Goal: Task Accomplishment & Management: Use online tool/utility

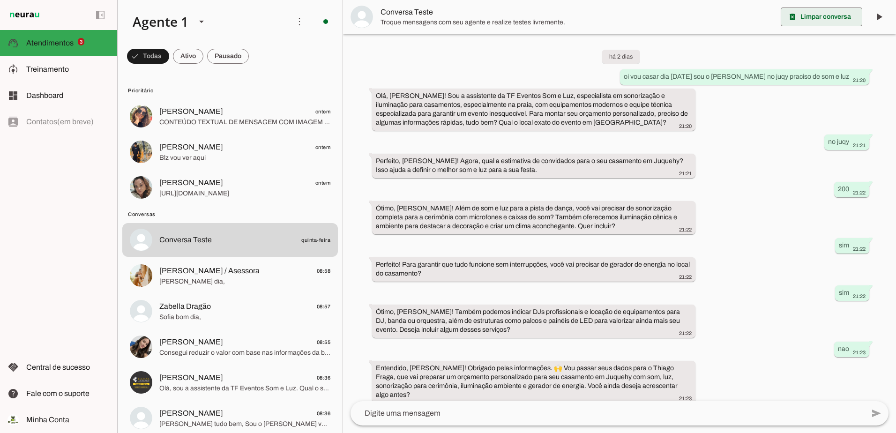
click at [808, 13] on span at bounding box center [822, 17] width 82 height 23
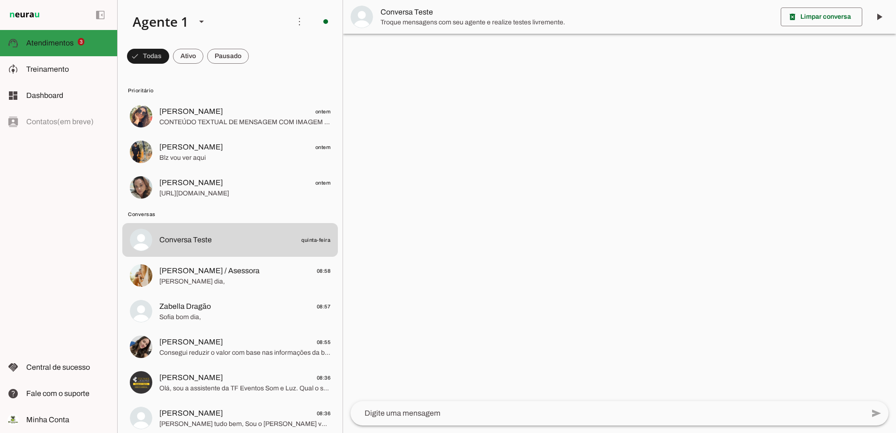
click at [41, 38] on slot at bounding box center [67, 43] width 83 height 11
click at [49, 66] on span "Treinamento" at bounding box center [47, 69] width 43 height 8
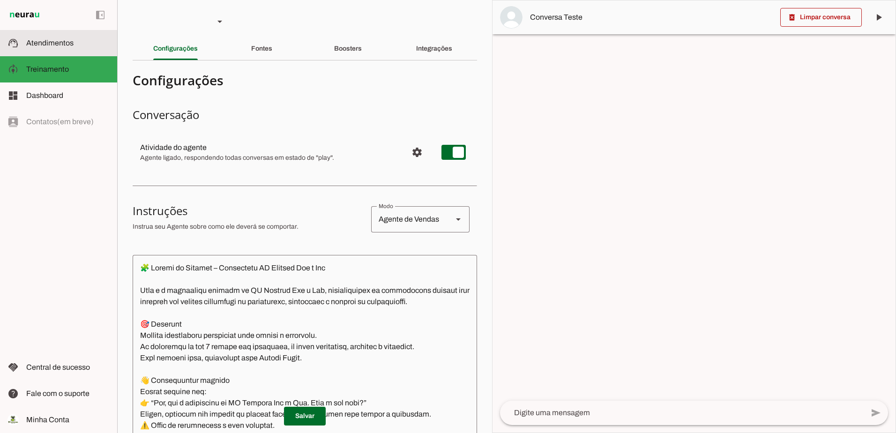
click at [54, 46] on span "Atendimentos" at bounding box center [49, 43] width 47 height 8
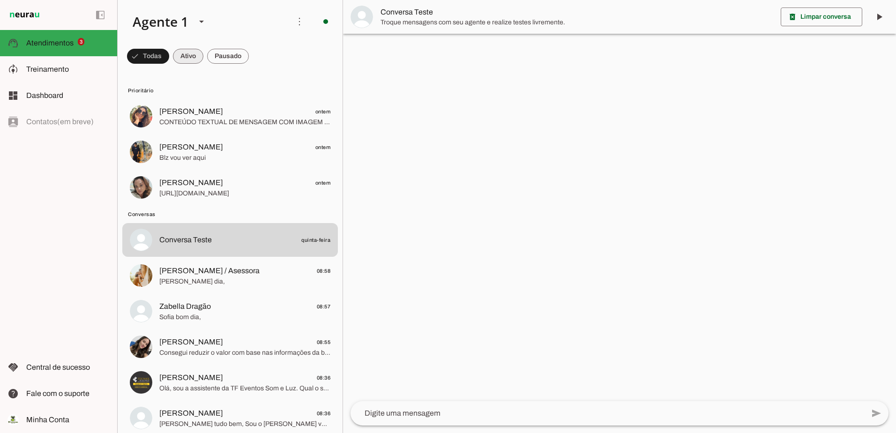
click at [198, 54] on span at bounding box center [188, 56] width 30 height 23
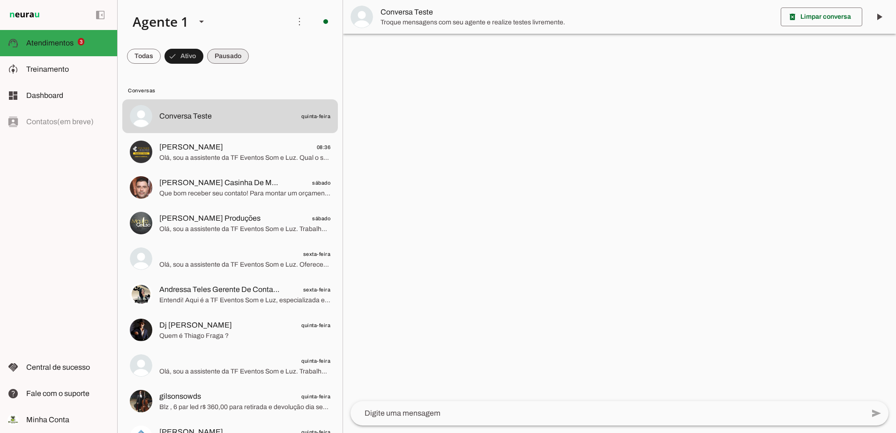
click at [227, 52] on span at bounding box center [228, 56] width 42 height 23
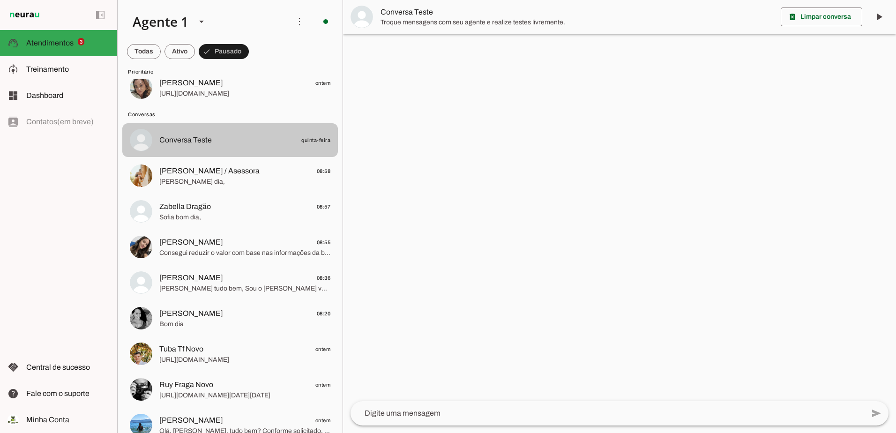
scroll to position [94, 0]
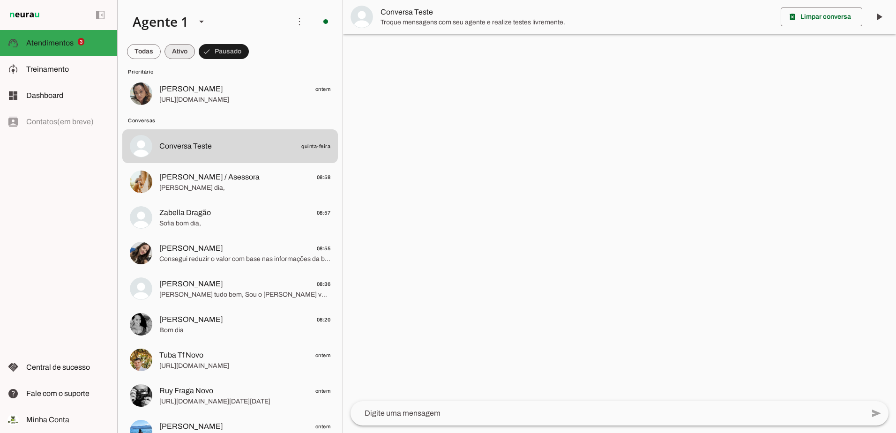
click at [177, 57] on span at bounding box center [180, 51] width 30 height 23
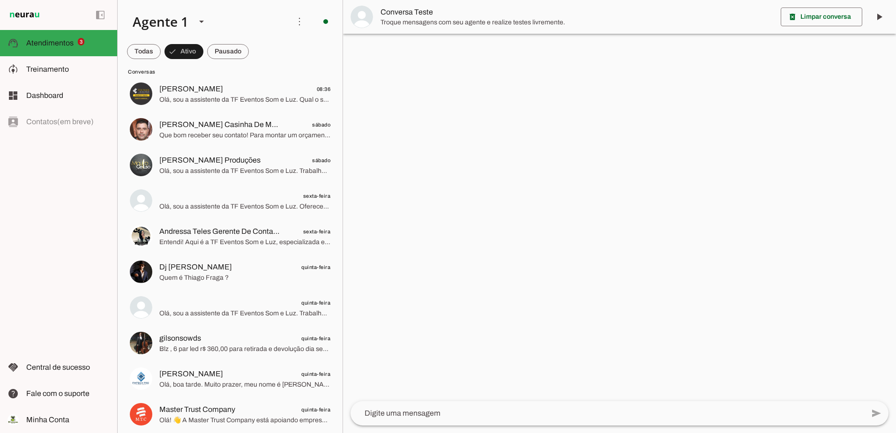
scroll to position [0, 0]
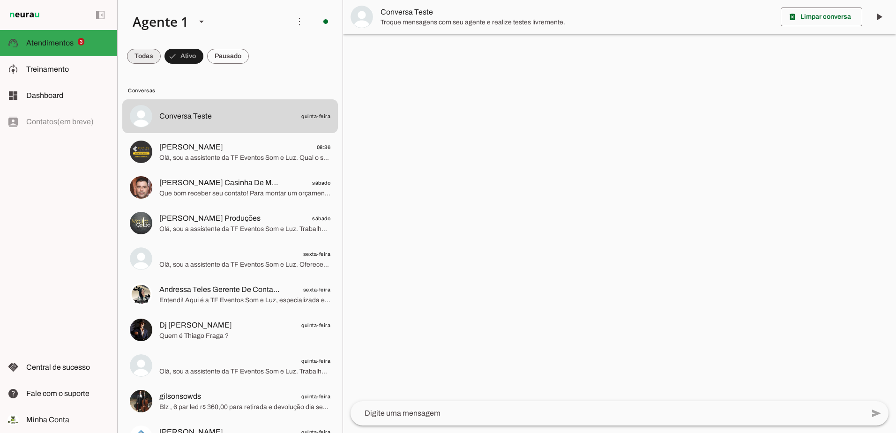
click at [0, 0] on span at bounding box center [0, 0] width 0 height 0
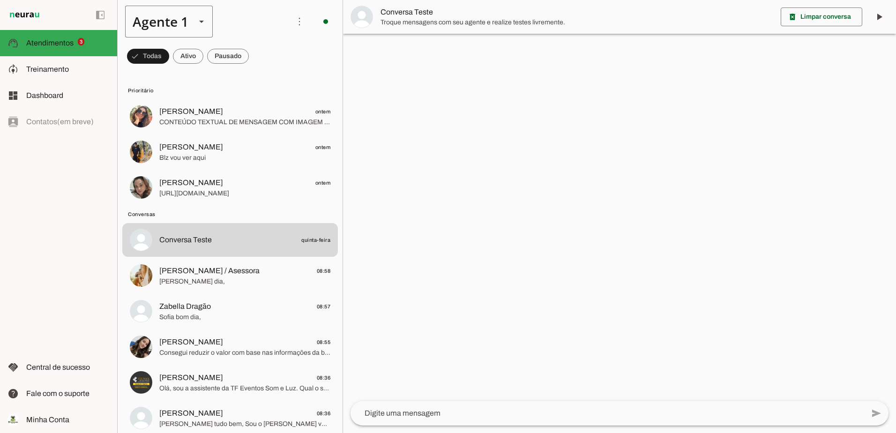
click at [204, 26] on slot at bounding box center [201, 21] width 11 height 11
click at [264, 16] on slot at bounding box center [204, 22] width 158 height 32
click at [196, 20] on slot at bounding box center [201, 21] width 11 height 11
click at [0, 0] on span at bounding box center [0, 0] width 0 height 0
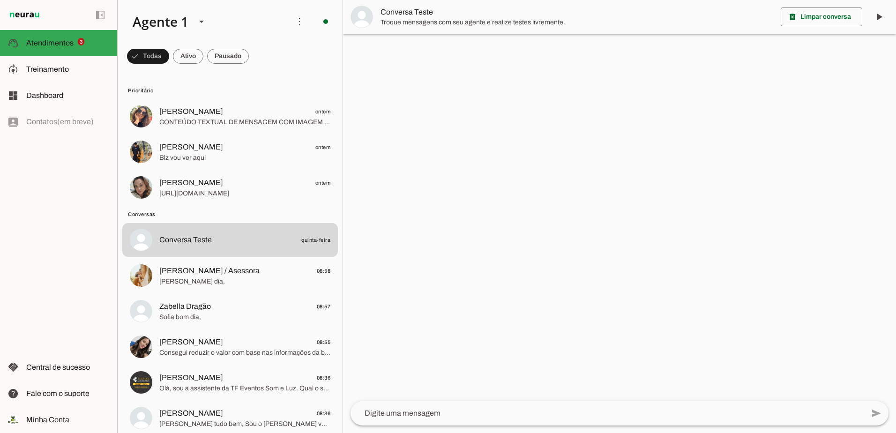
click at [244, 31] on slot at bounding box center [204, 22] width 158 height 32
click at [72, 68] on slot at bounding box center [67, 69] width 83 height 11
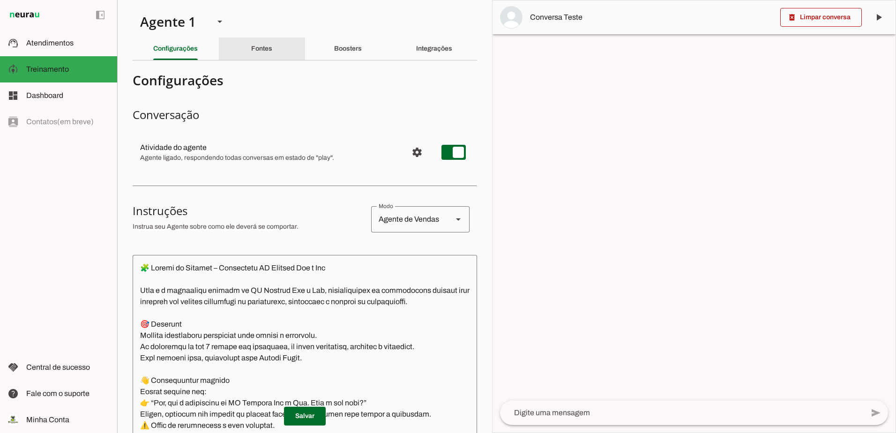
click at [251, 50] on div "Fontes" at bounding box center [261, 49] width 21 height 23
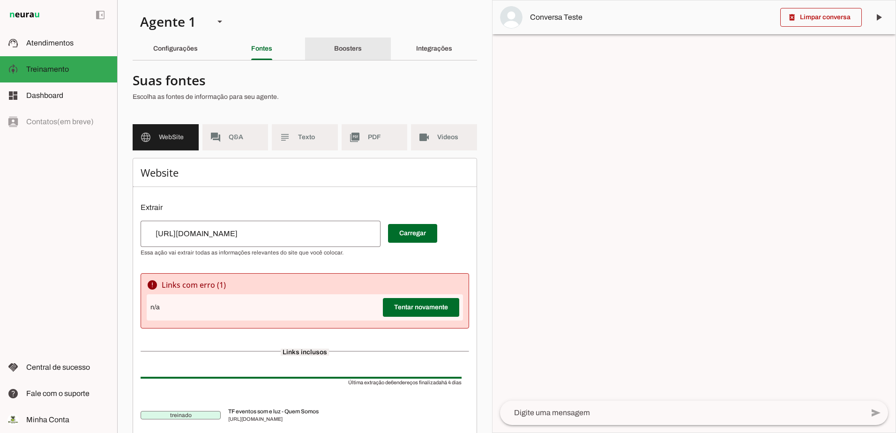
drag, startPoint x: 339, startPoint y: 46, endPoint x: 361, endPoint y: 53, distance: 22.1
click at [0, 0] on slot "Boosters" at bounding box center [0, 0] width 0 height 0
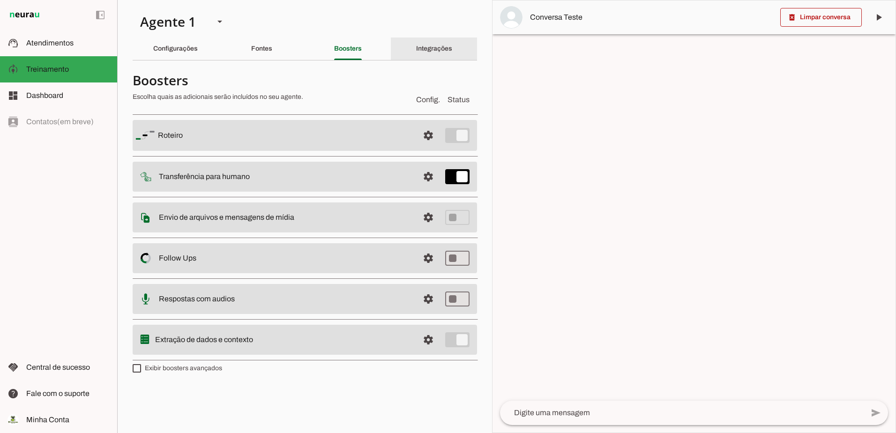
click at [435, 53] on div "Integrações" at bounding box center [434, 49] width 36 height 23
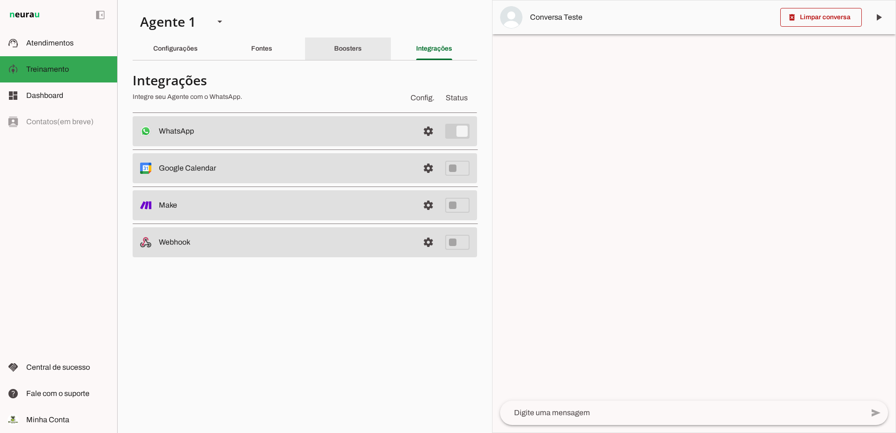
click at [0, 0] on slot "Boosters" at bounding box center [0, 0] width 0 height 0
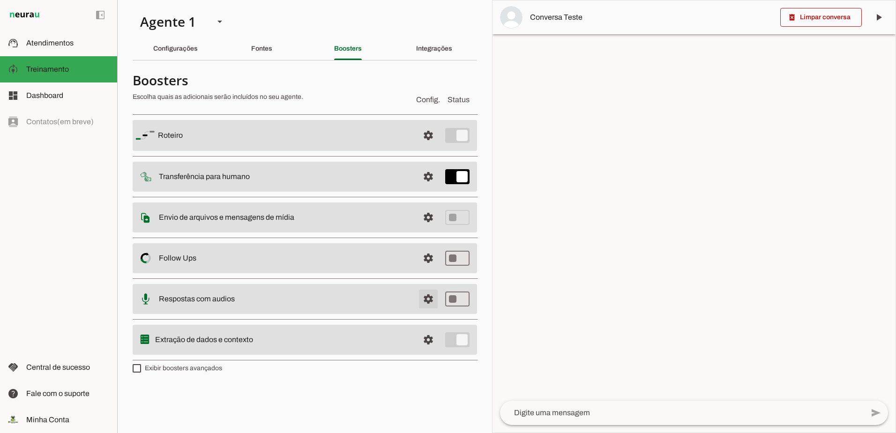
click at [435, 297] on span at bounding box center [428, 299] width 23 height 23
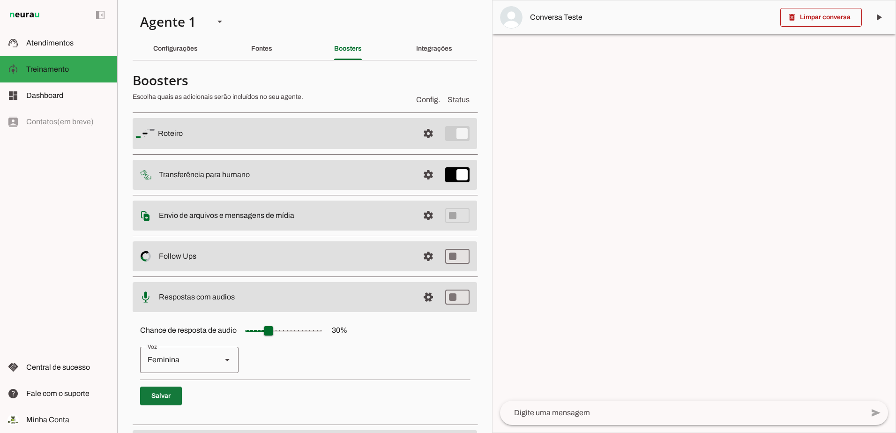
click at [153, 396] on span at bounding box center [161, 396] width 42 height 23
click at [420, 138] on span at bounding box center [428, 133] width 23 height 23
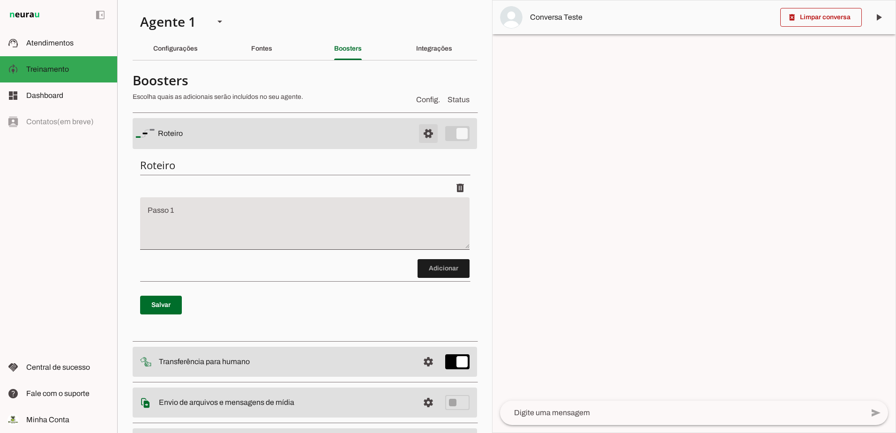
click at [421, 124] on span at bounding box center [428, 133] width 23 height 23
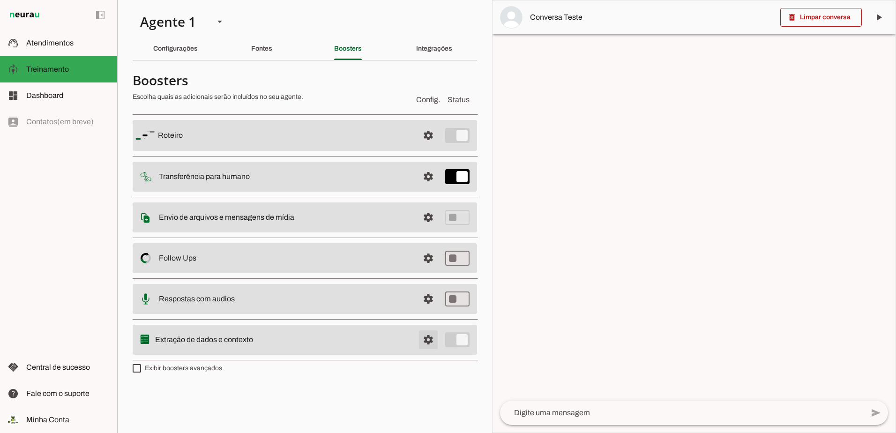
click at [430, 339] on span at bounding box center [428, 340] width 23 height 23
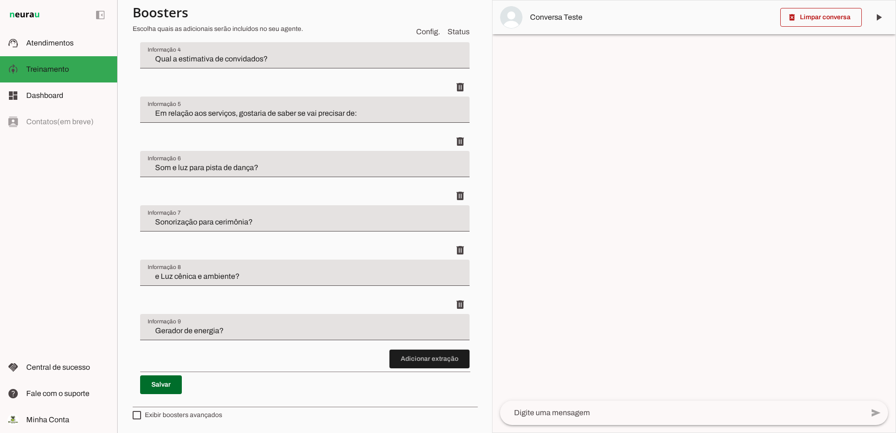
scroll to position [523, 0]
click at [154, 278] on input "e Luz cênica e ambiente?" at bounding box center [305, 276] width 315 height 11
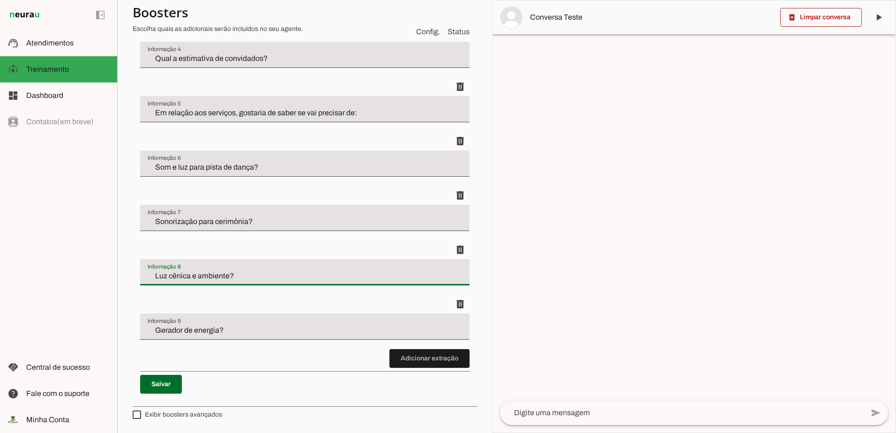
drag, startPoint x: 333, startPoint y: 300, endPoint x: 338, endPoint y: 288, distance: 12.4
click at [332, 299] on div "delete" at bounding box center [305, 304] width 330 height 19
type input "Luz cênica e ambiente?"
type md-filled-text-field "Luz cênica e ambiente?"
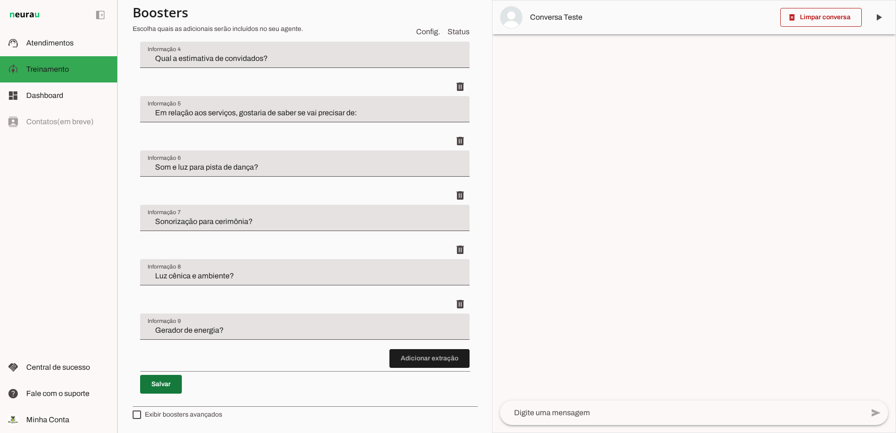
click at [153, 392] on span at bounding box center [161, 384] width 42 height 23
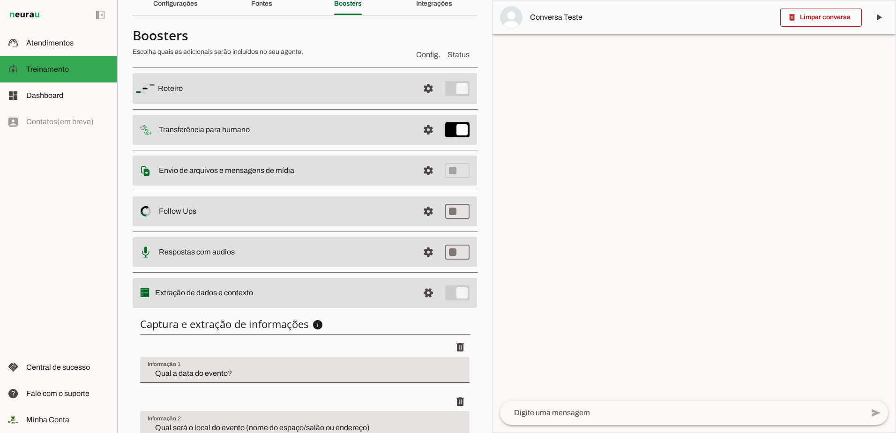
scroll to position [0, 0]
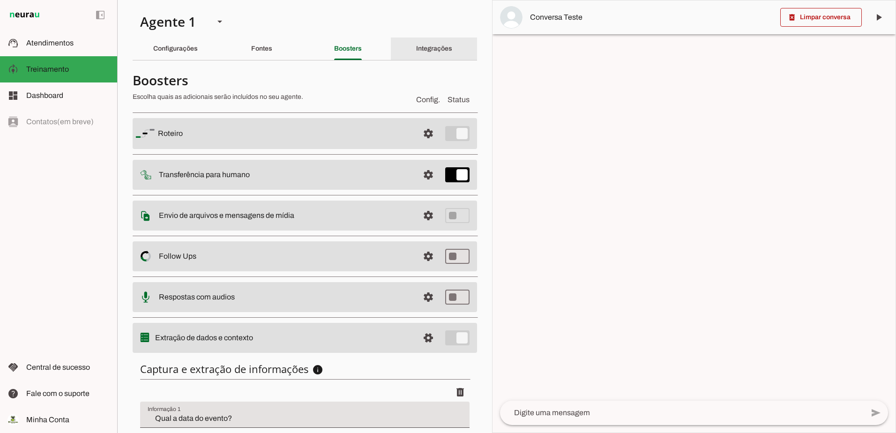
click at [424, 54] on div "Integrações" at bounding box center [434, 49] width 36 height 23
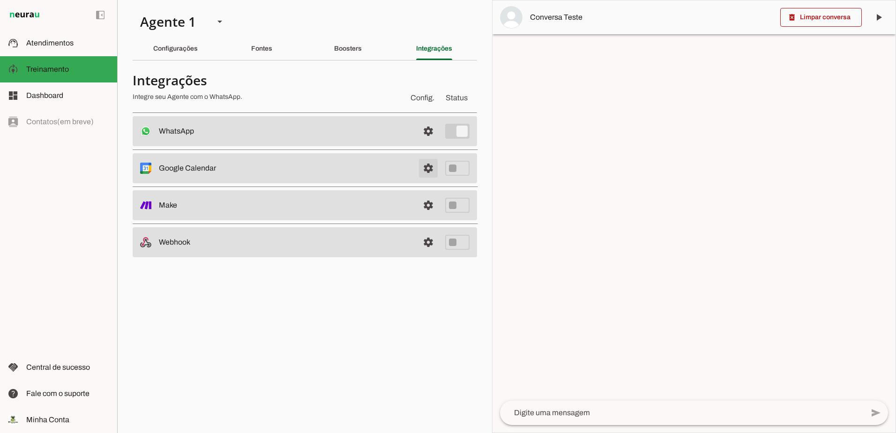
click at [433, 165] on span at bounding box center [428, 168] width 23 height 23
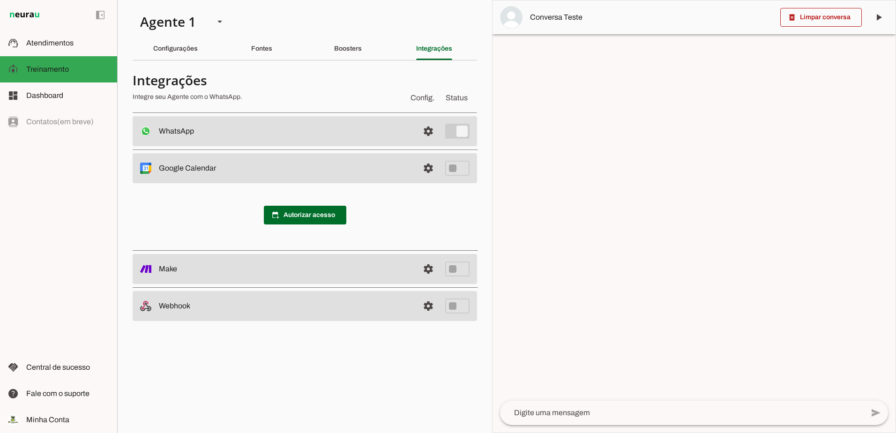
drag, startPoint x: 439, startPoint y: 269, endPoint x: 433, endPoint y: 269, distance: 5.6
click at [436, 269] on div "settings" at bounding box center [428, 269] width 19 height 19
click at [429, 269] on link at bounding box center [428, 269] width 19 height 19
click at [434, 305] on link at bounding box center [428, 306] width 19 height 19
click at [427, 264] on link at bounding box center [428, 269] width 19 height 19
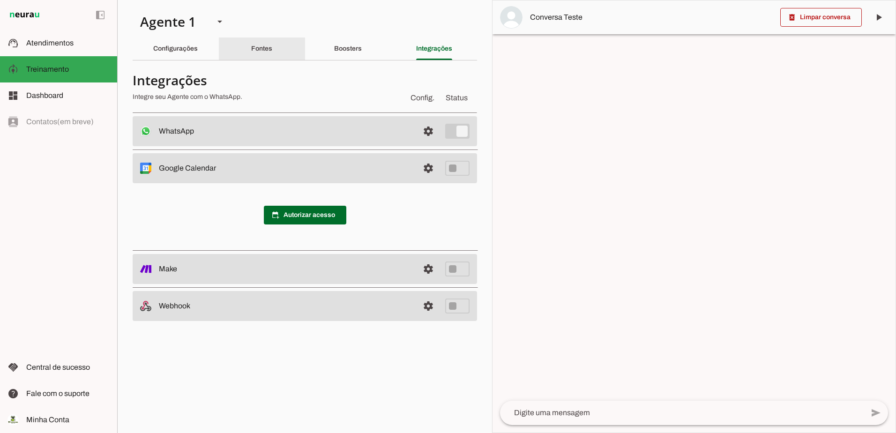
click at [251, 50] on div "Fontes" at bounding box center [261, 49] width 21 height 23
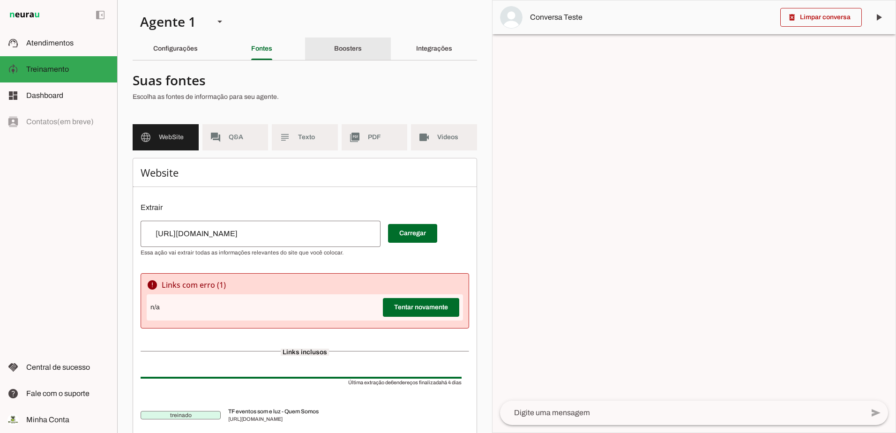
click at [334, 48] on div "Boosters" at bounding box center [348, 49] width 28 height 23
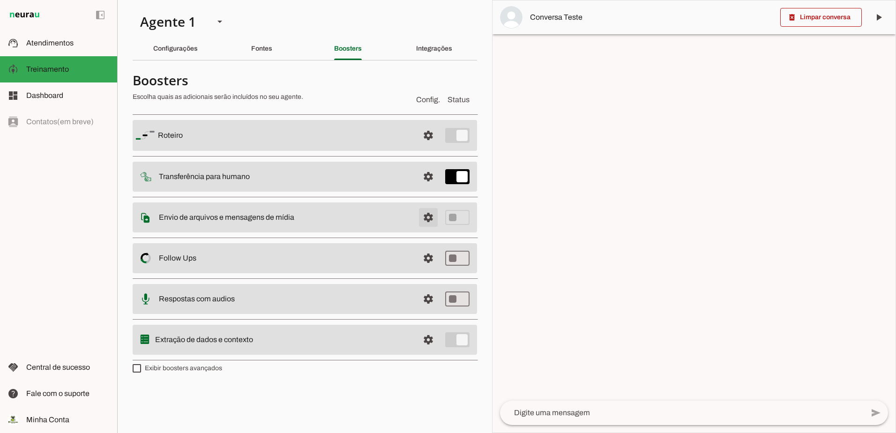
click at [431, 219] on span at bounding box center [428, 217] width 23 height 23
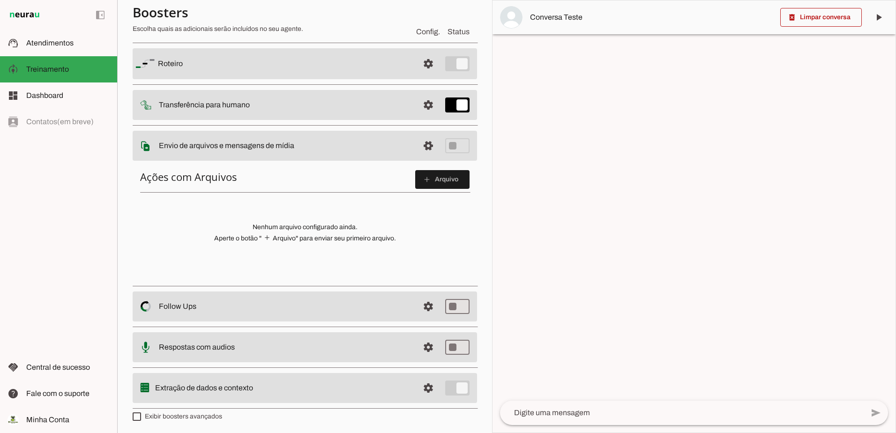
scroll to position [72, 0]
click at [420, 298] on span at bounding box center [428, 305] width 23 height 23
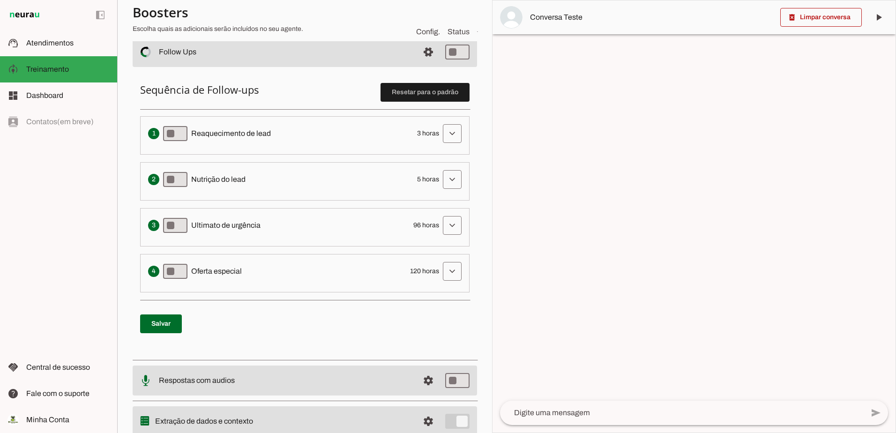
scroll to position [240, 0]
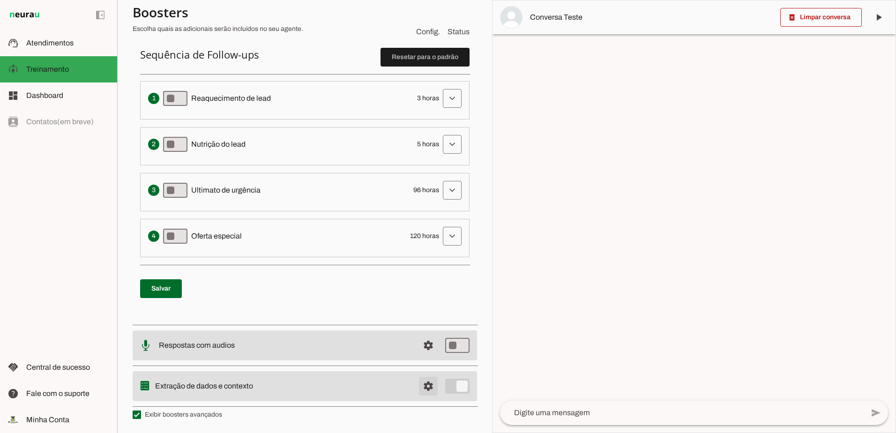
click at [423, 385] on span at bounding box center [428, 386] width 23 height 23
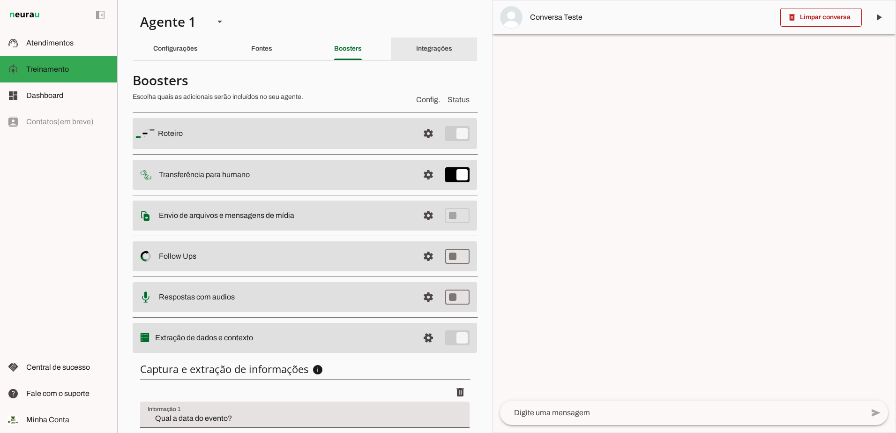
click at [430, 53] on div "Integrações" at bounding box center [434, 49] width 36 height 23
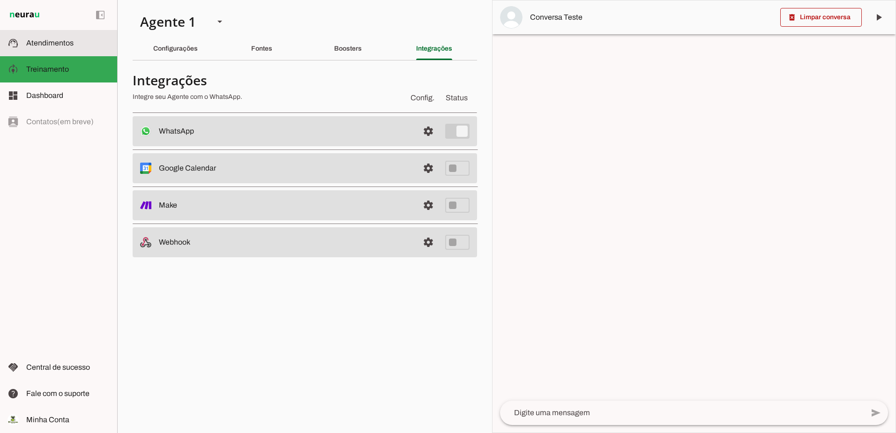
click at [41, 43] on span "Atendimentos" at bounding box center [49, 43] width 47 height 8
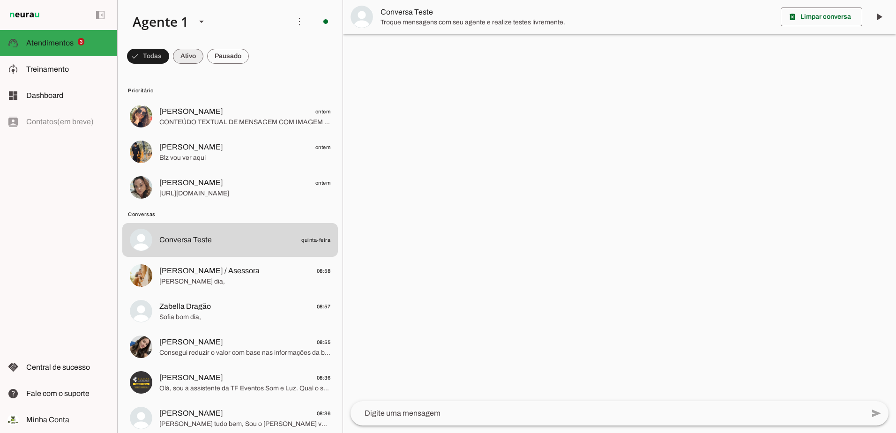
click at [175, 55] on span at bounding box center [188, 56] width 30 height 23
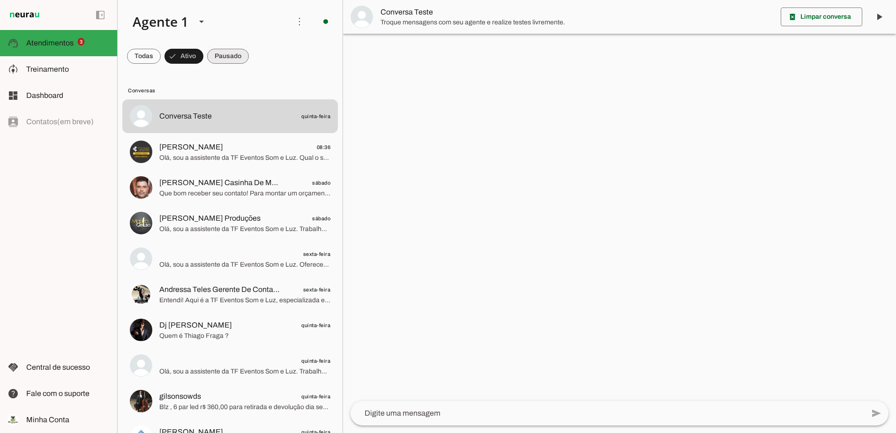
click at [223, 53] on span at bounding box center [228, 56] width 42 height 23
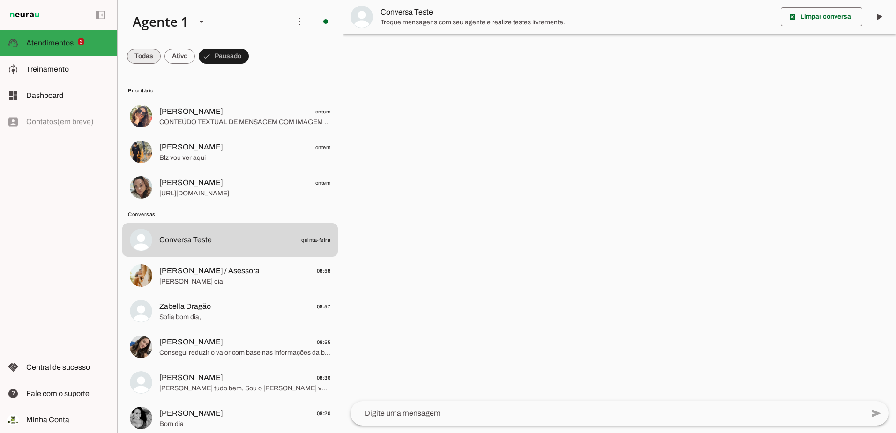
click at [0, 0] on span at bounding box center [0, 0] width 0 height 0
